Goal: Navigation & Orientation: Find specific page/section

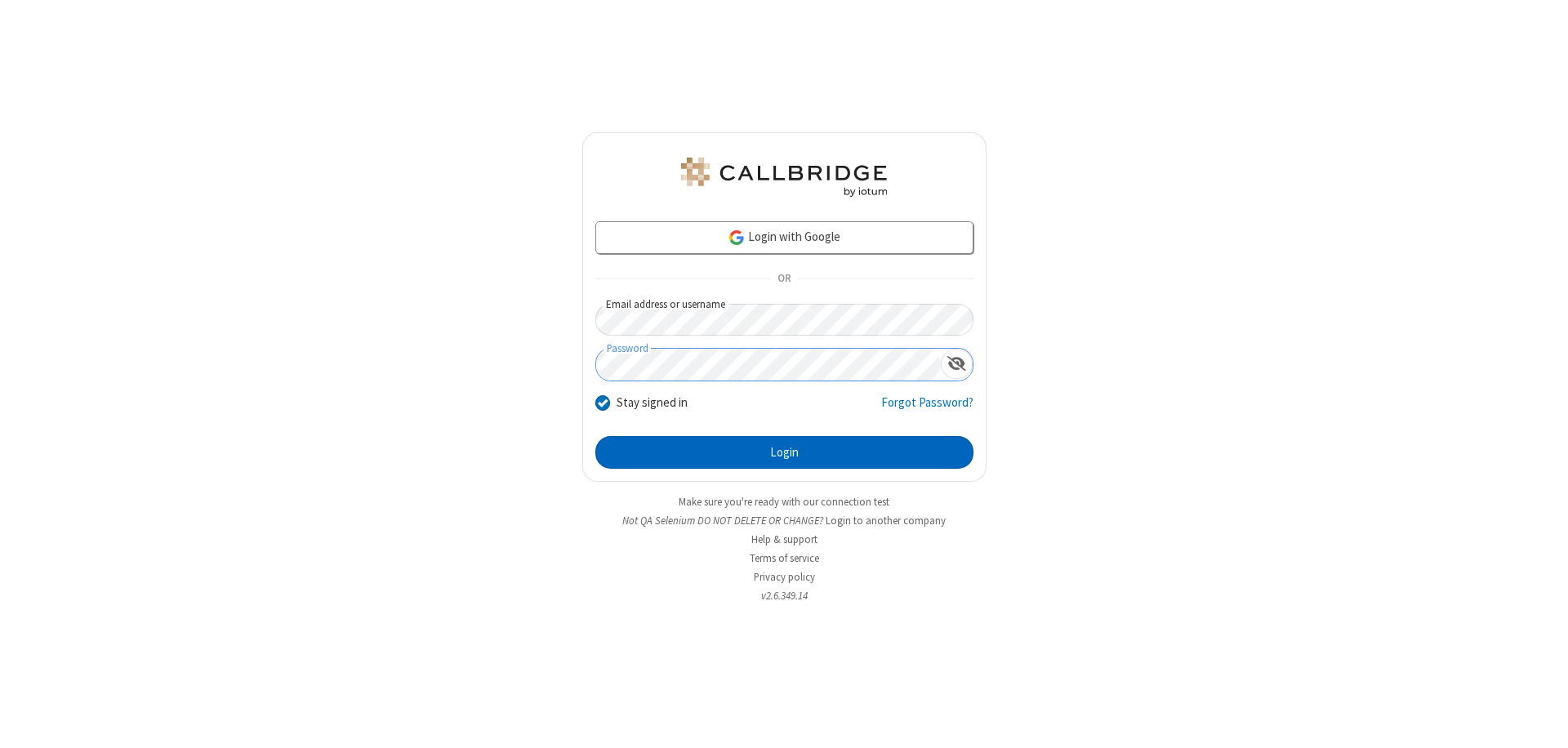
click at [784, 452] on button "Login" at bounding box center [784, 452] width 378 height 32
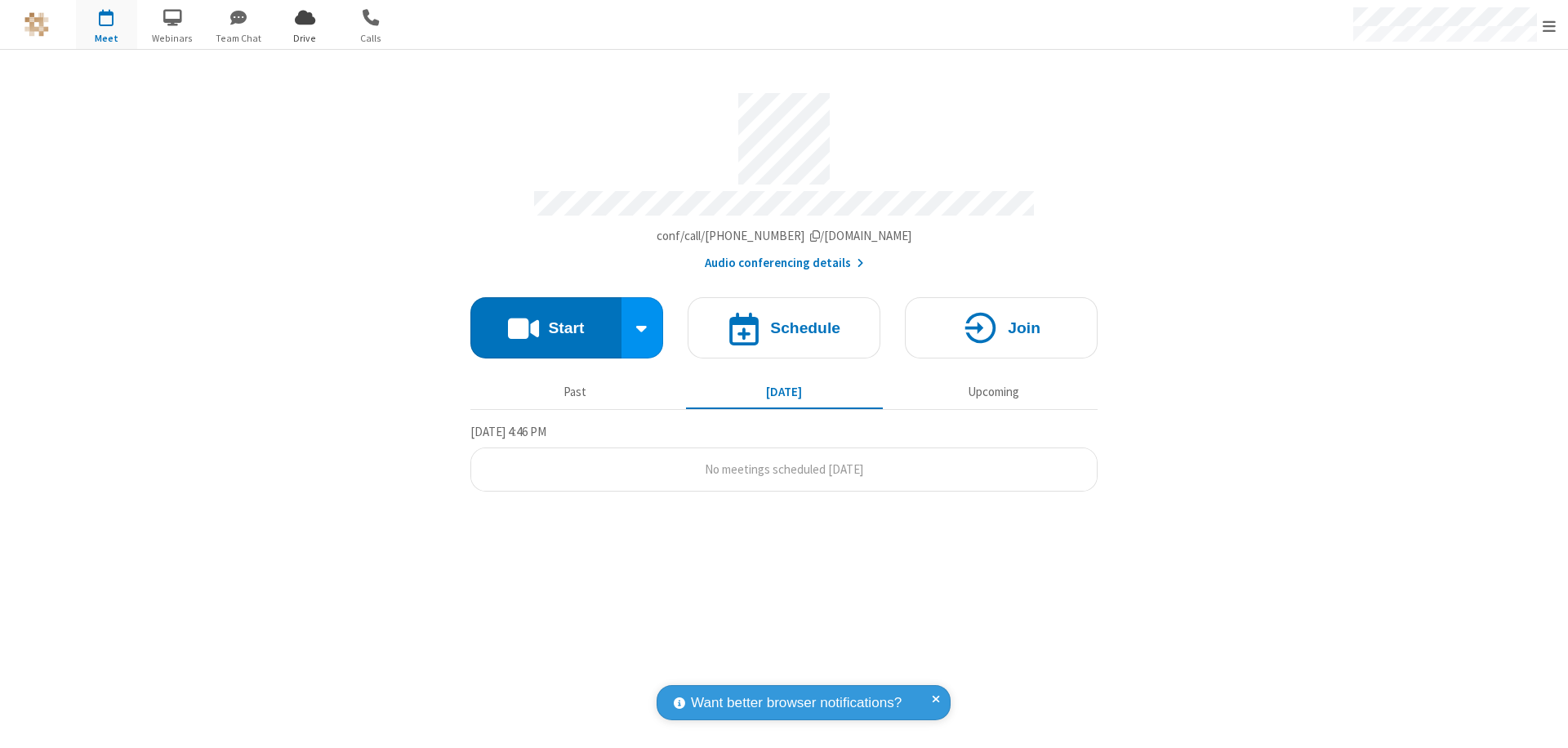
click at [1549, 25] on span "Open menu" at bounding box center [1549, 26] width 13 height 17
click at [304, 38] on span "Drive" at bounding box center [305, 39] width 61 height 15
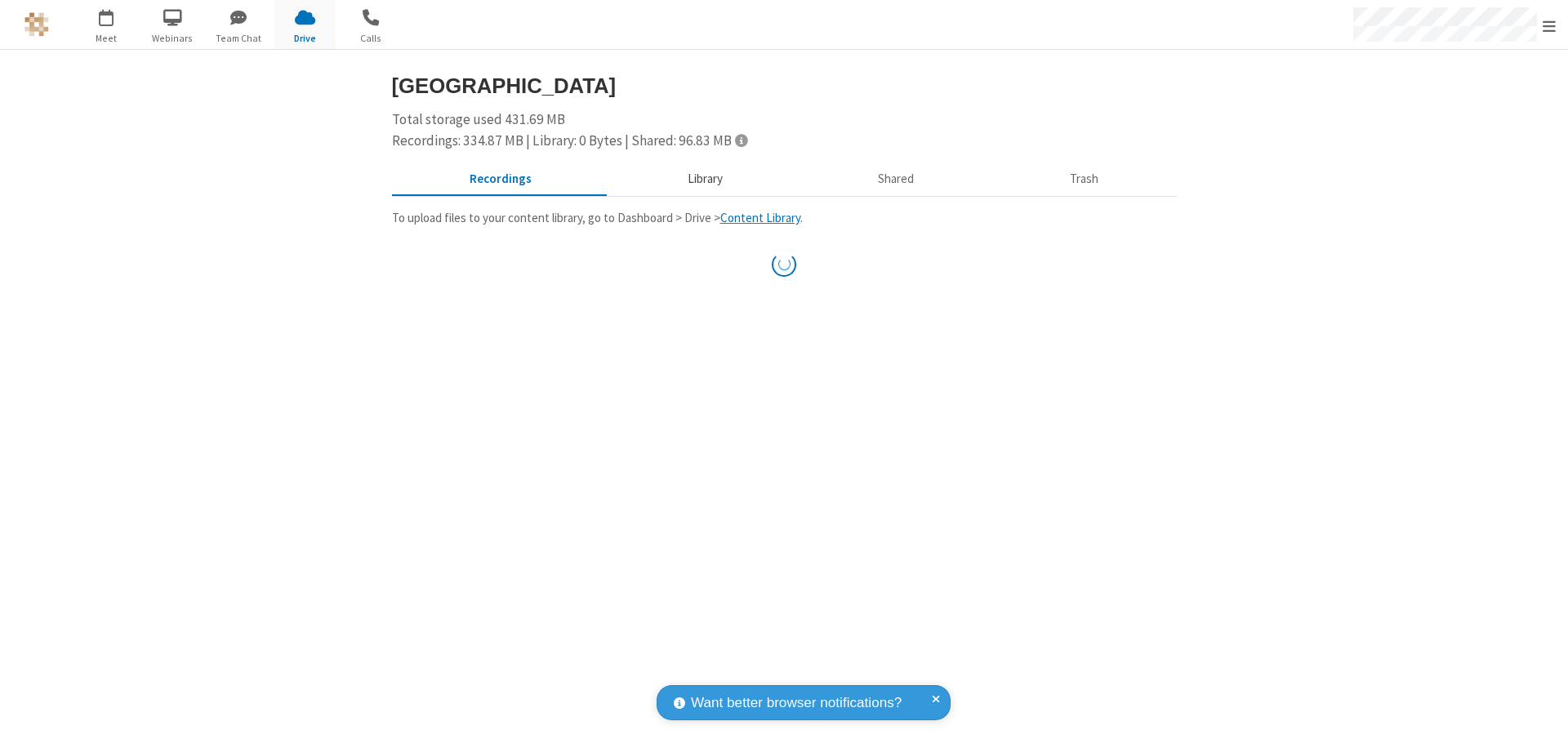
click at [702, 178] on button "Library" at bounding box center [705, 179] width 191 height 31
